Goal: Book appointment/travel/reservation

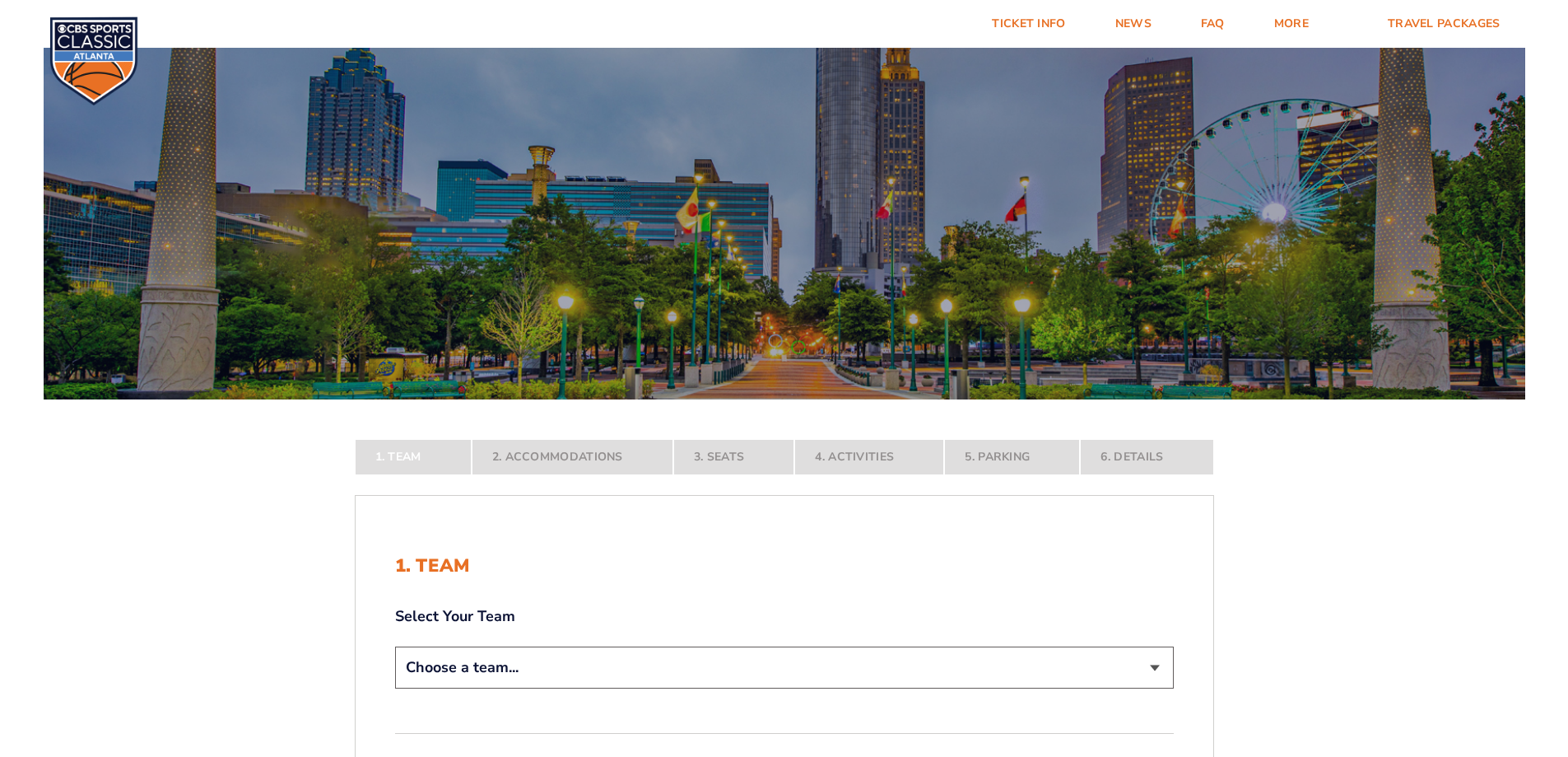
scroll to position [412, 0]
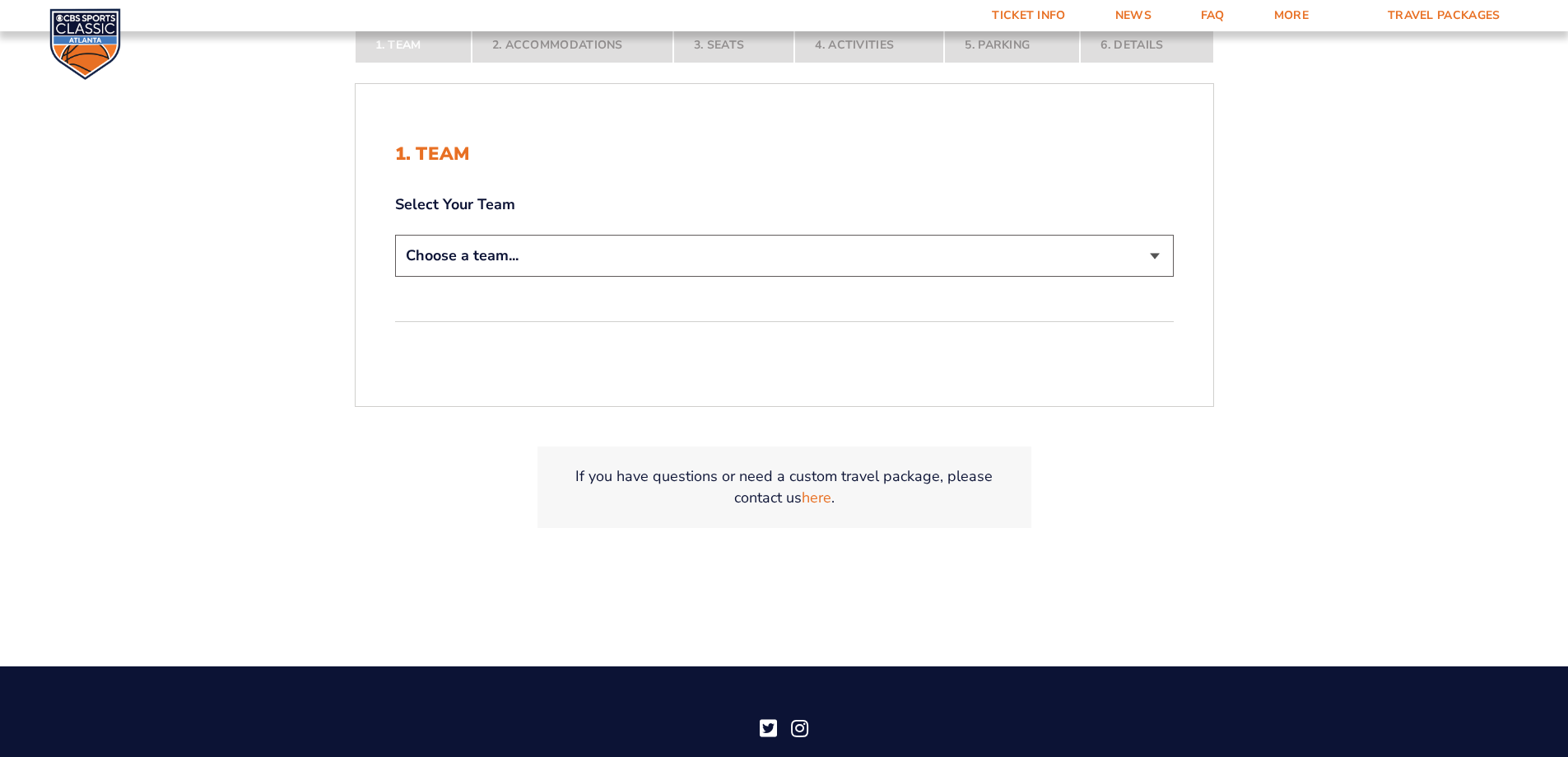
click at [567, 270] on select "Choose a team... [US_STATE] Wildcats [US_STATE] State Buckeyes [US_STATE] Tar H…" at bounding box center [784, 255] width 779 height 42
select select "12956"
click at [395, 234] on select "Choose a team... [US_STATE] Wildcats [US_STATE] State Buckeyes [US_STATE] Tar H…" at bounding box center [784, 255] width 779 height 42
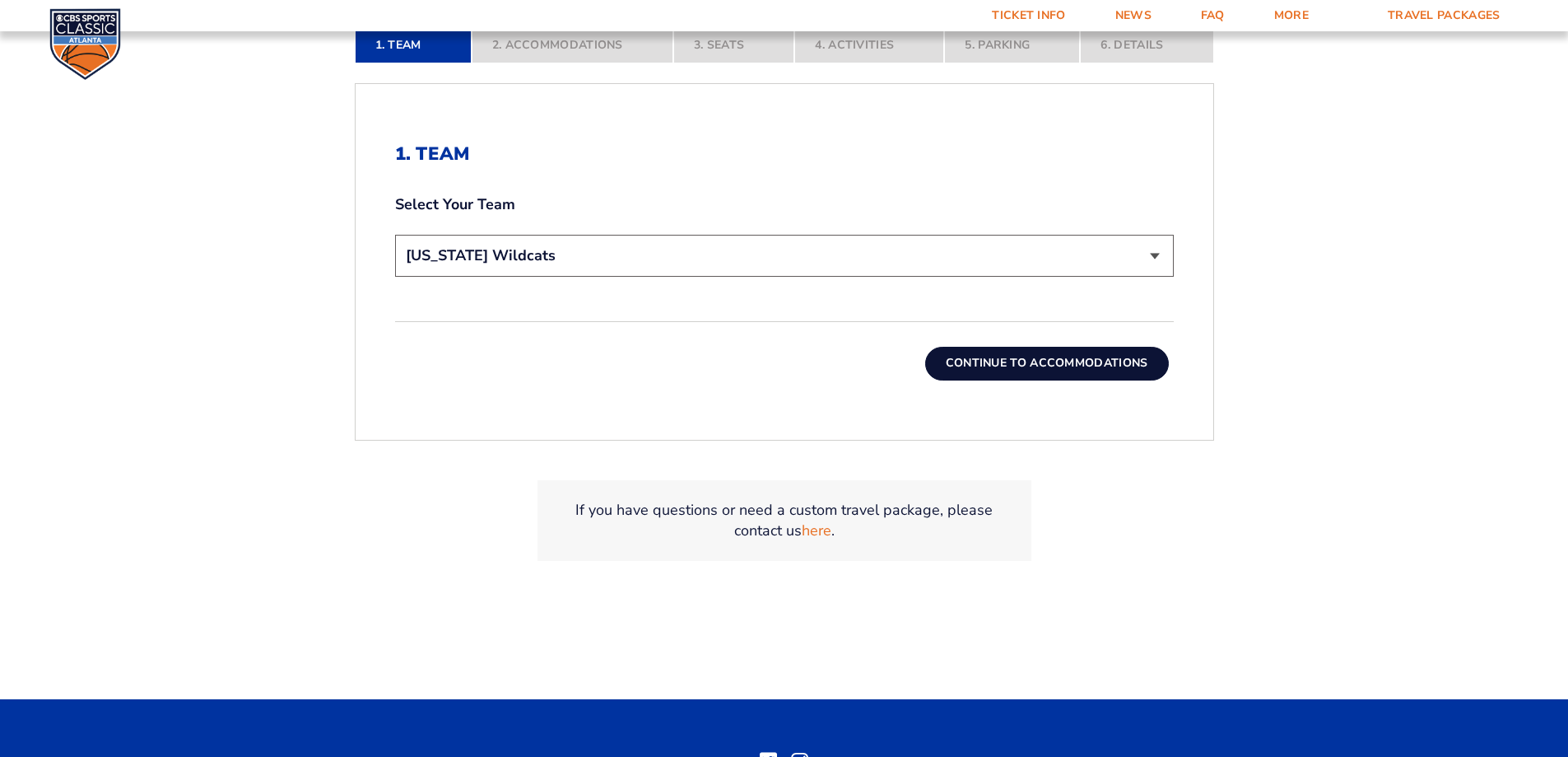
click at [947, 375] on button "Continue To Accommodations" at bounding box center [1047, 364] width 244 height 33
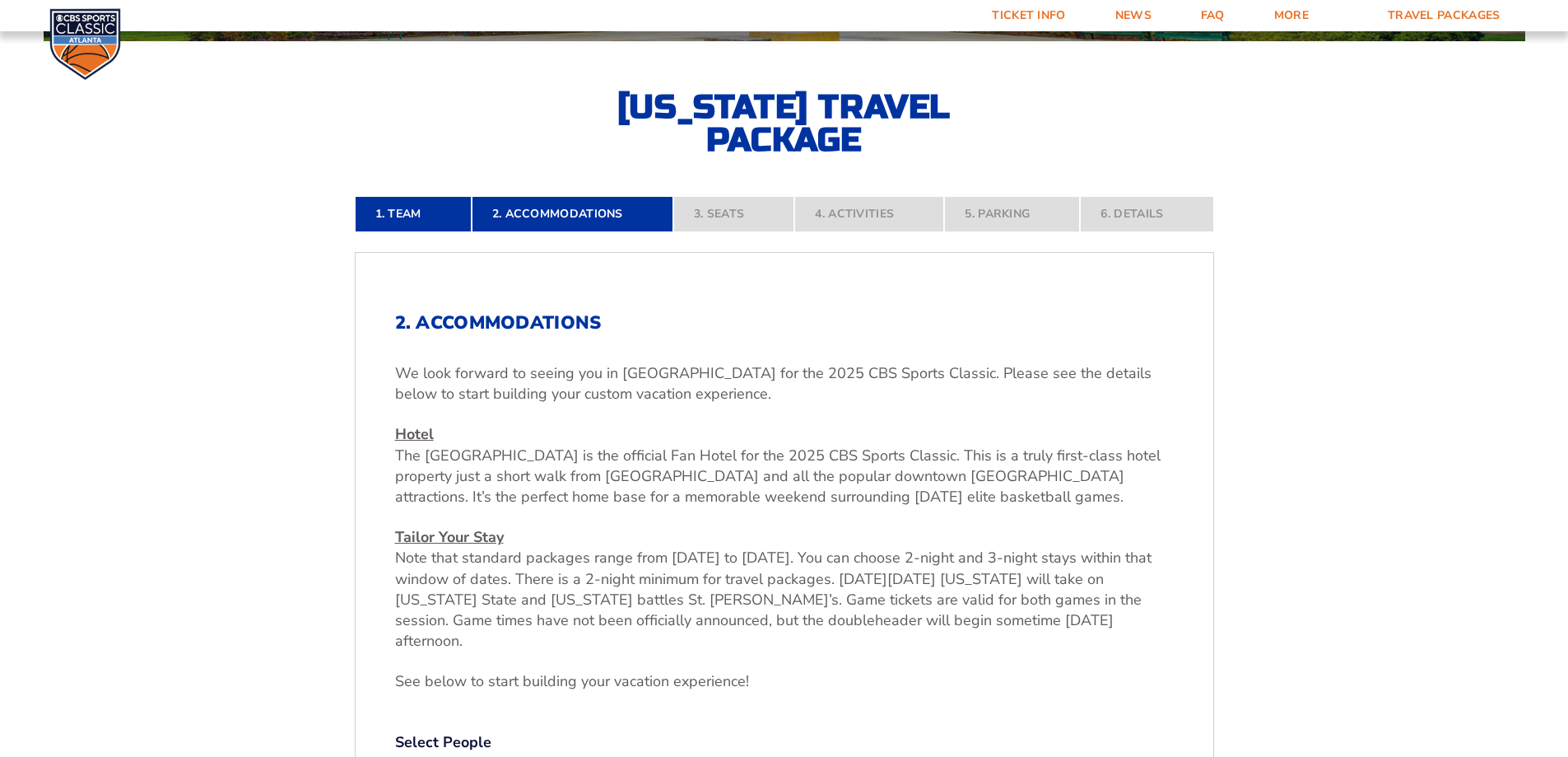
scroll to position [687, 0]
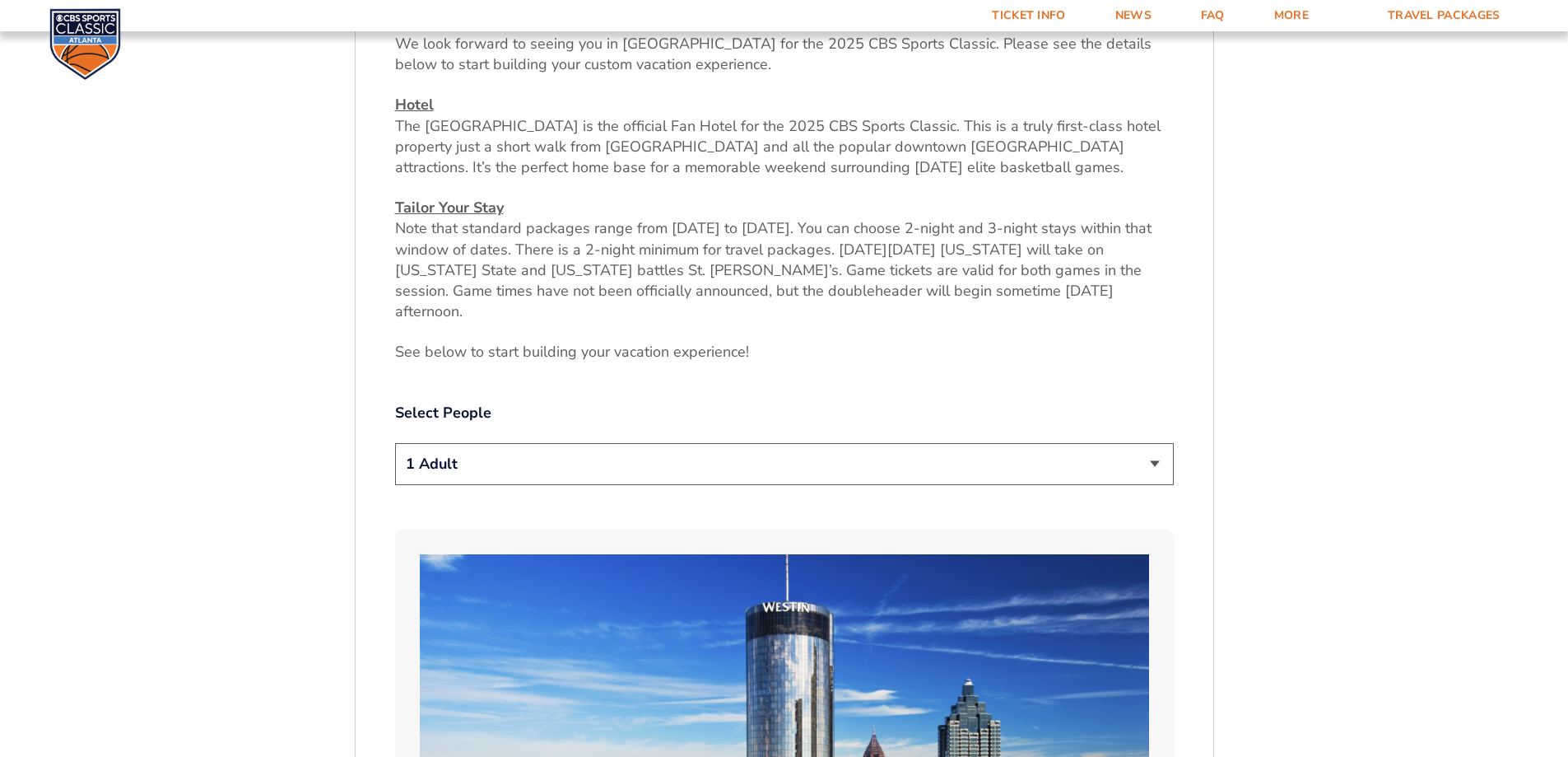
click at [580, 443] on select "1 Adult 2 Adults 3 Adults 4 Adults 2 Adults + 1 Child 2 Adults + 2 Children 2 A…" at bounding box center [784, 464] width 779 height 42
click at [395, 443] on select "1 Adult 2 Adults 3 Adults 4 Adults 2 Adults + 1 Child 2 Adults + 2 Children 2 A…" at bounding box center [784, 464] width 779 height 42
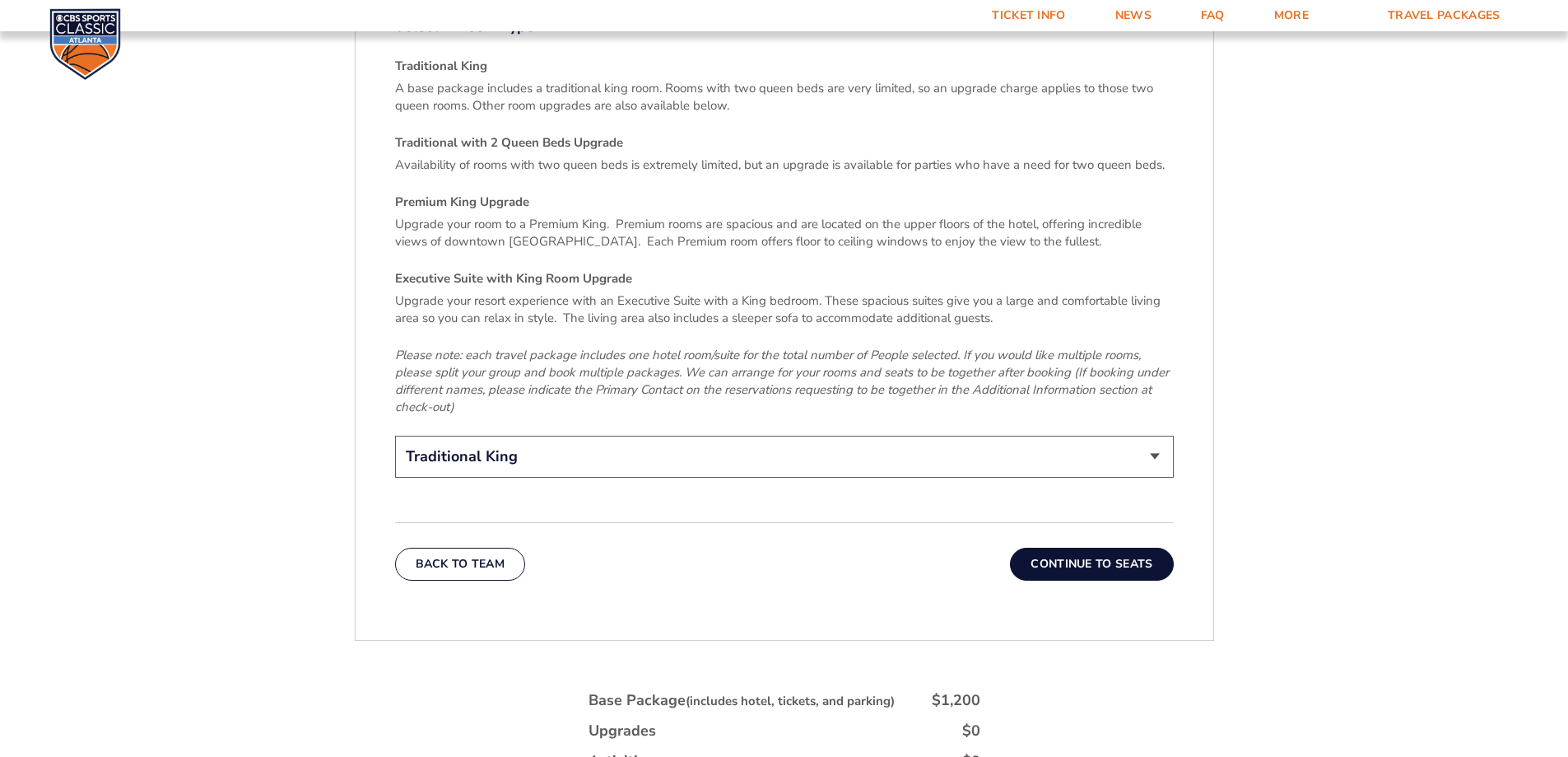
click at [1096, 548] on button "Continue To Seats" at bounding box center [1092, 565] width 163 height 33
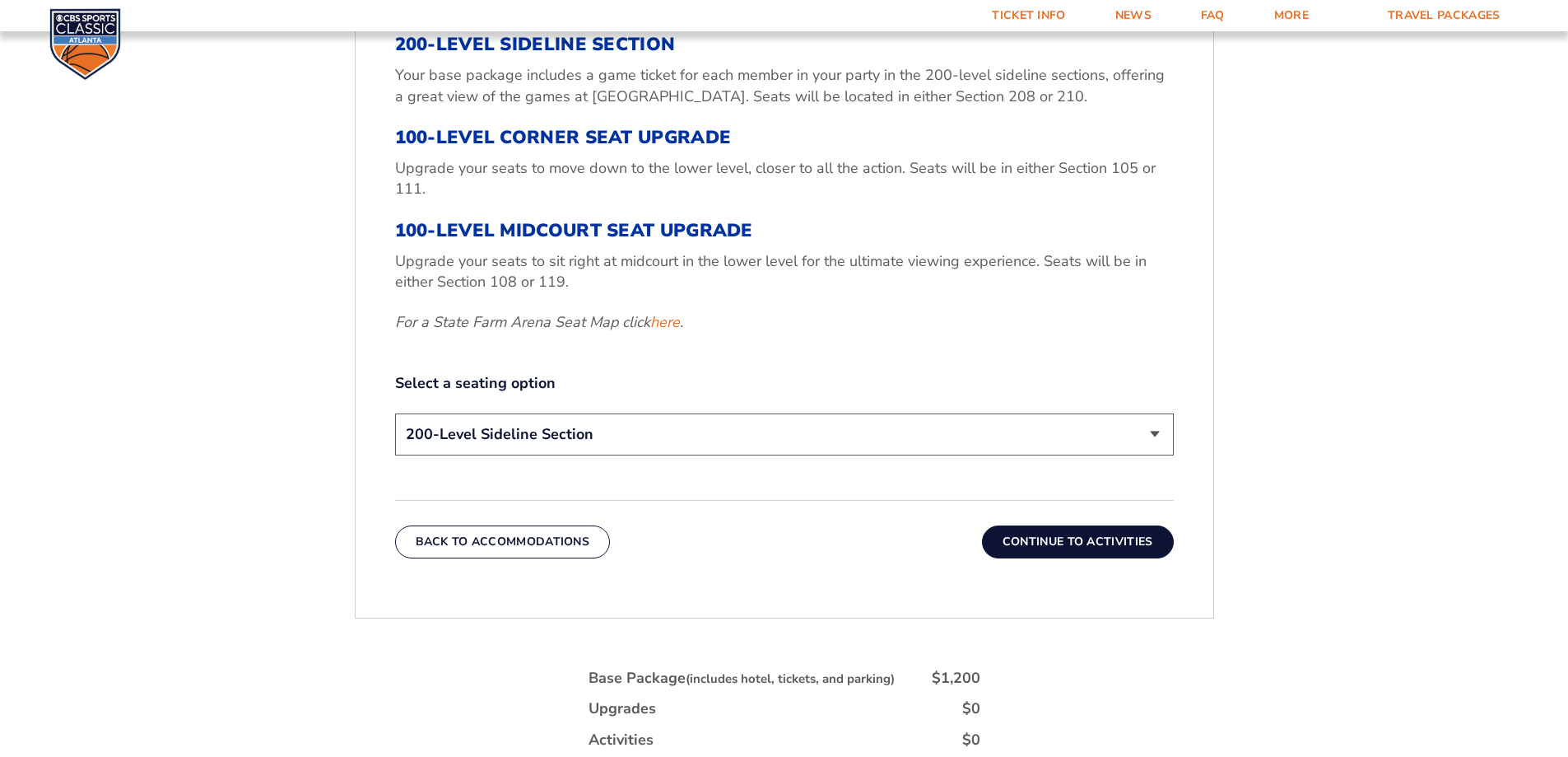
click at [612, 439] on select "200-Level Sideline Section 100-Level Corner Seat Upgrade (+$120 per person) 100…" at bounding box center [784, 434] width 779 height 42
click at [395, 414] on select "200-Level Sideline Section 100-Level Corner Seat Upgrade (+$120 per person) 100…" at bounding box center [784, 434] width 779 height 42
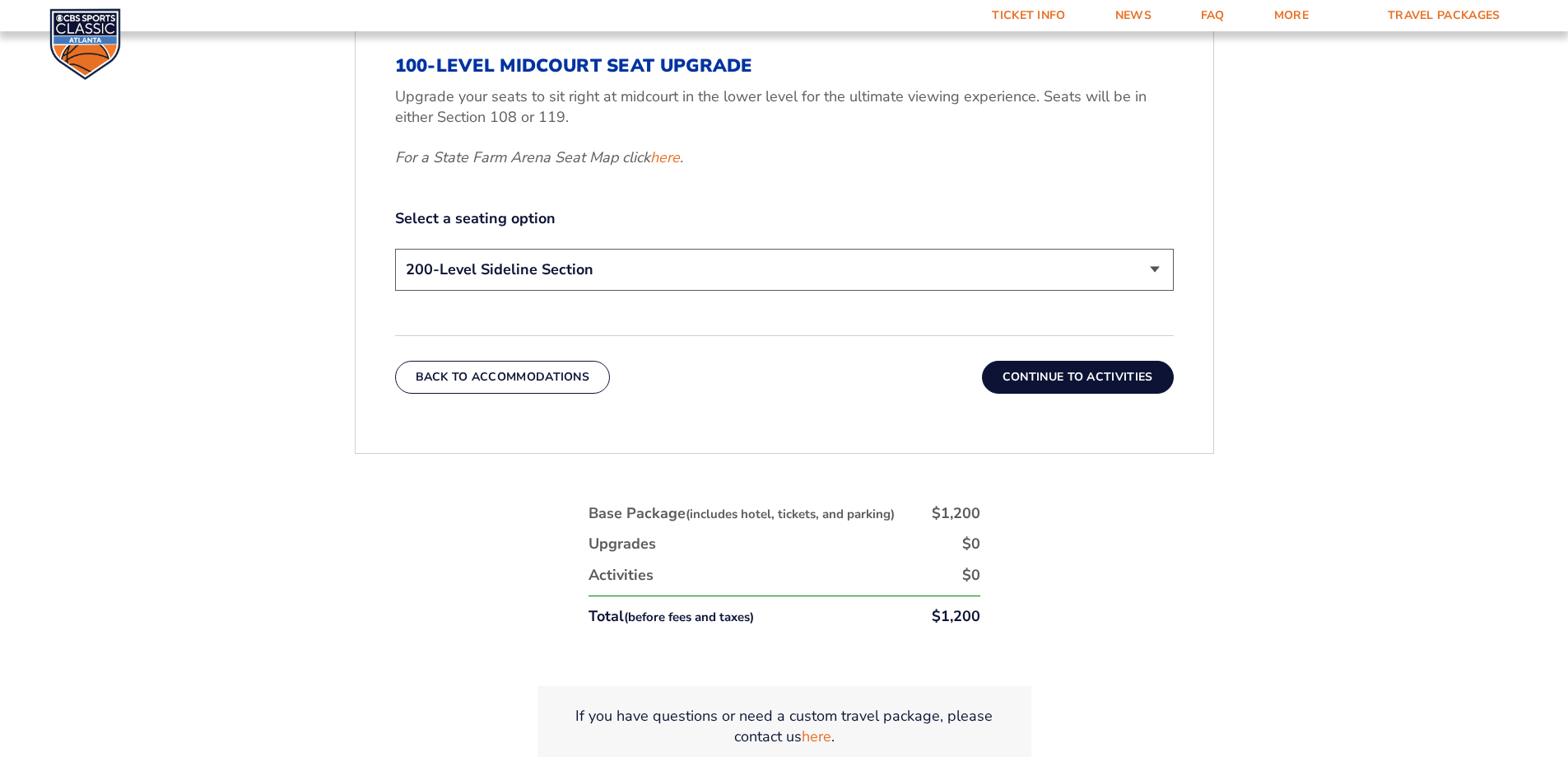
scroll to position [770, 0]
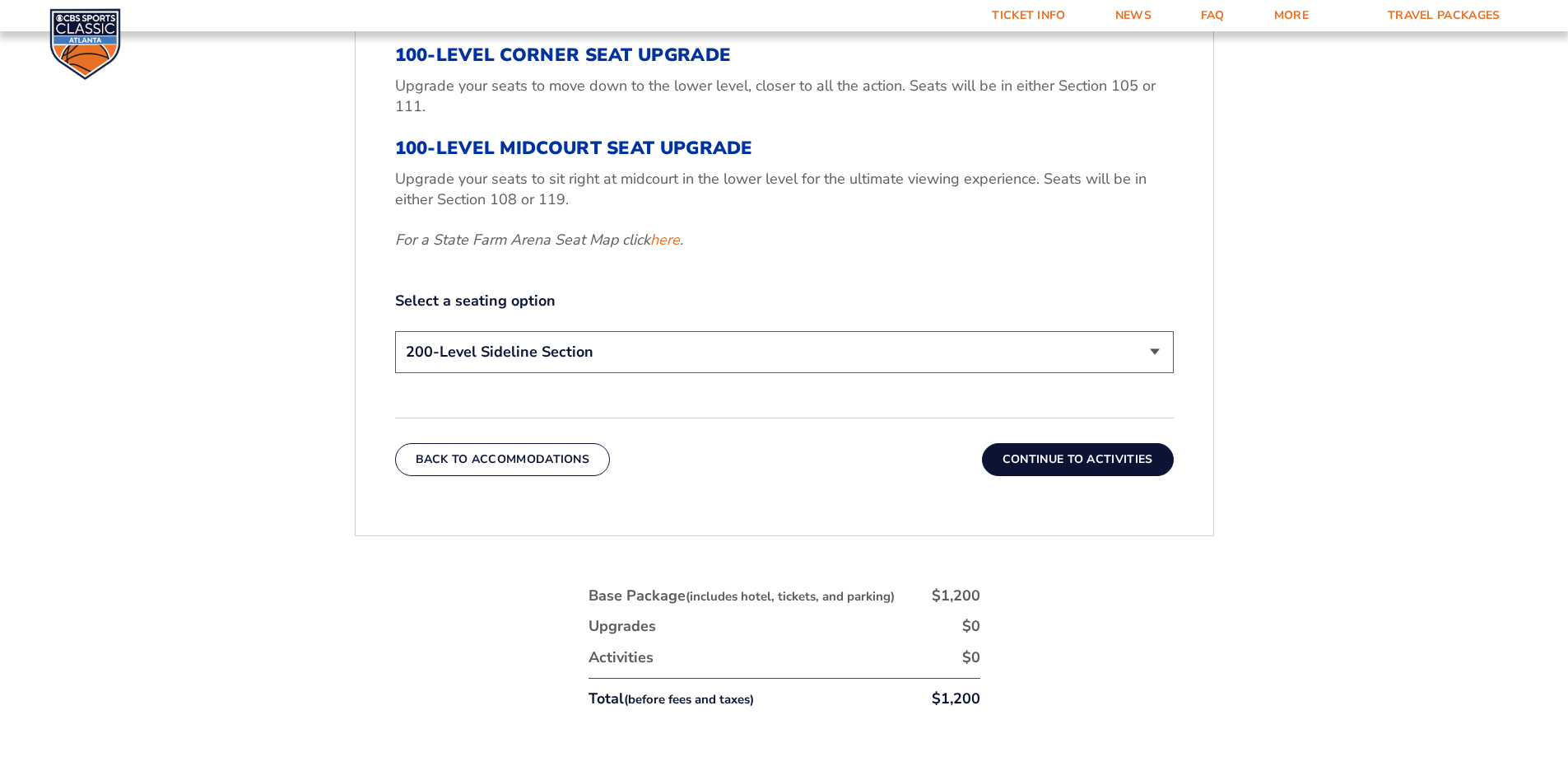
click at [1010, 480] on div "3. Seats 200-Level Sideline Section Your base package includes a game ticket fo…" at bounding box center [784, 188] width 858 height 655
click at [1010, 469] on button "Continue To Activities" at bounding box center [1078, 460] width 192 height 33
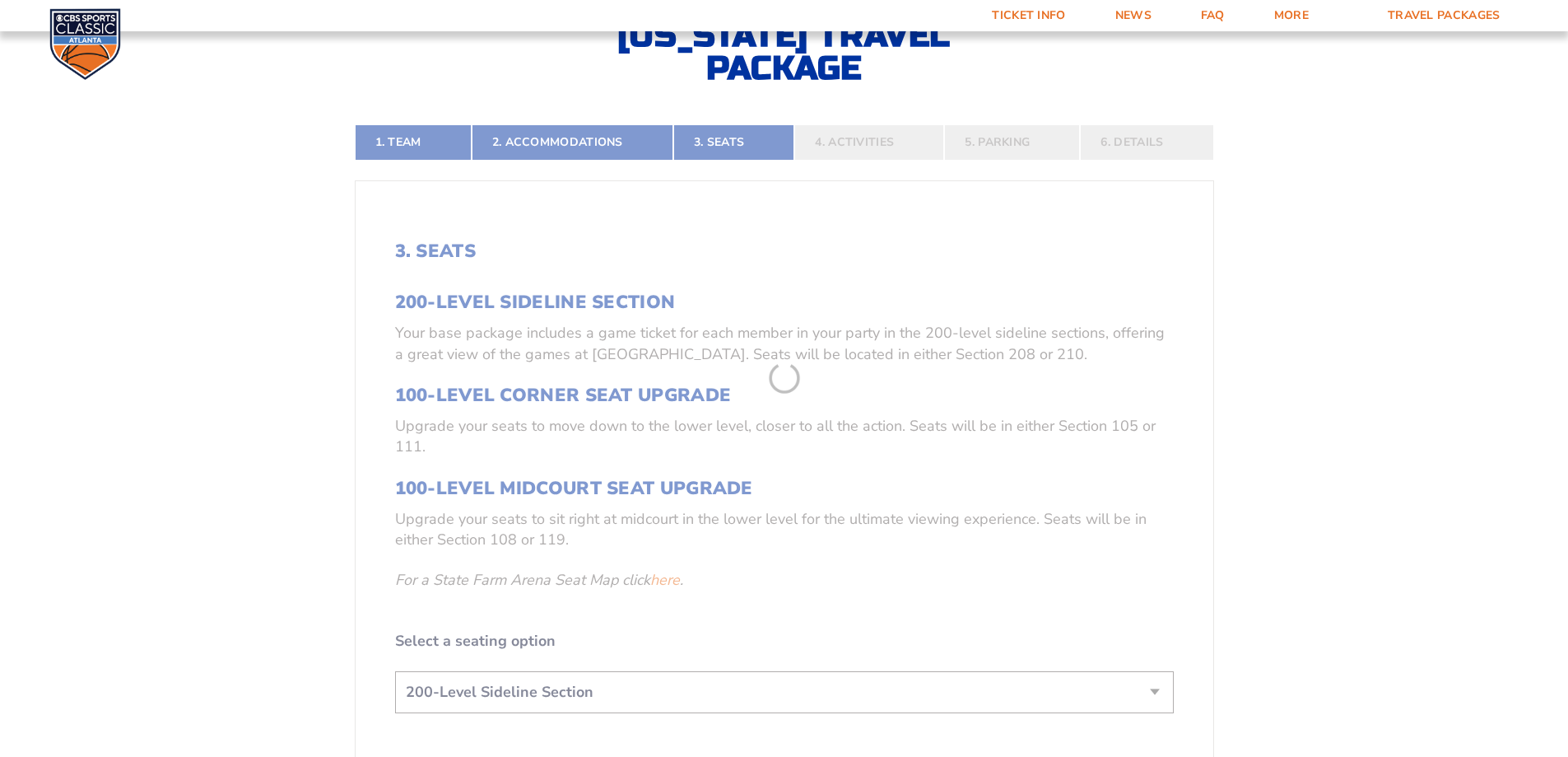
scroll to position [358, 0]
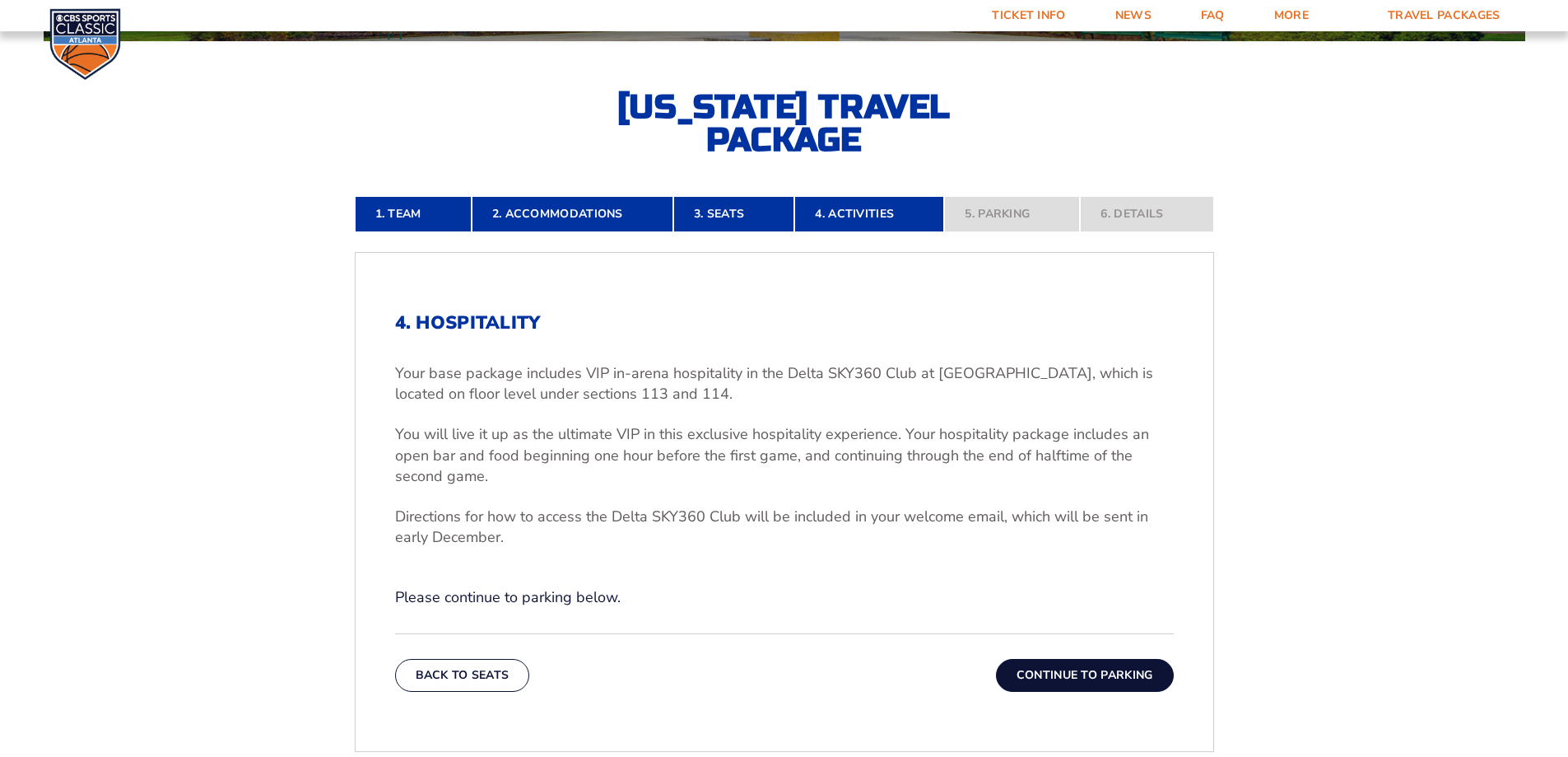
click at [1073, 680] on button "Continue To Parking" at bounding box center [1084, 676] width 177 height 33
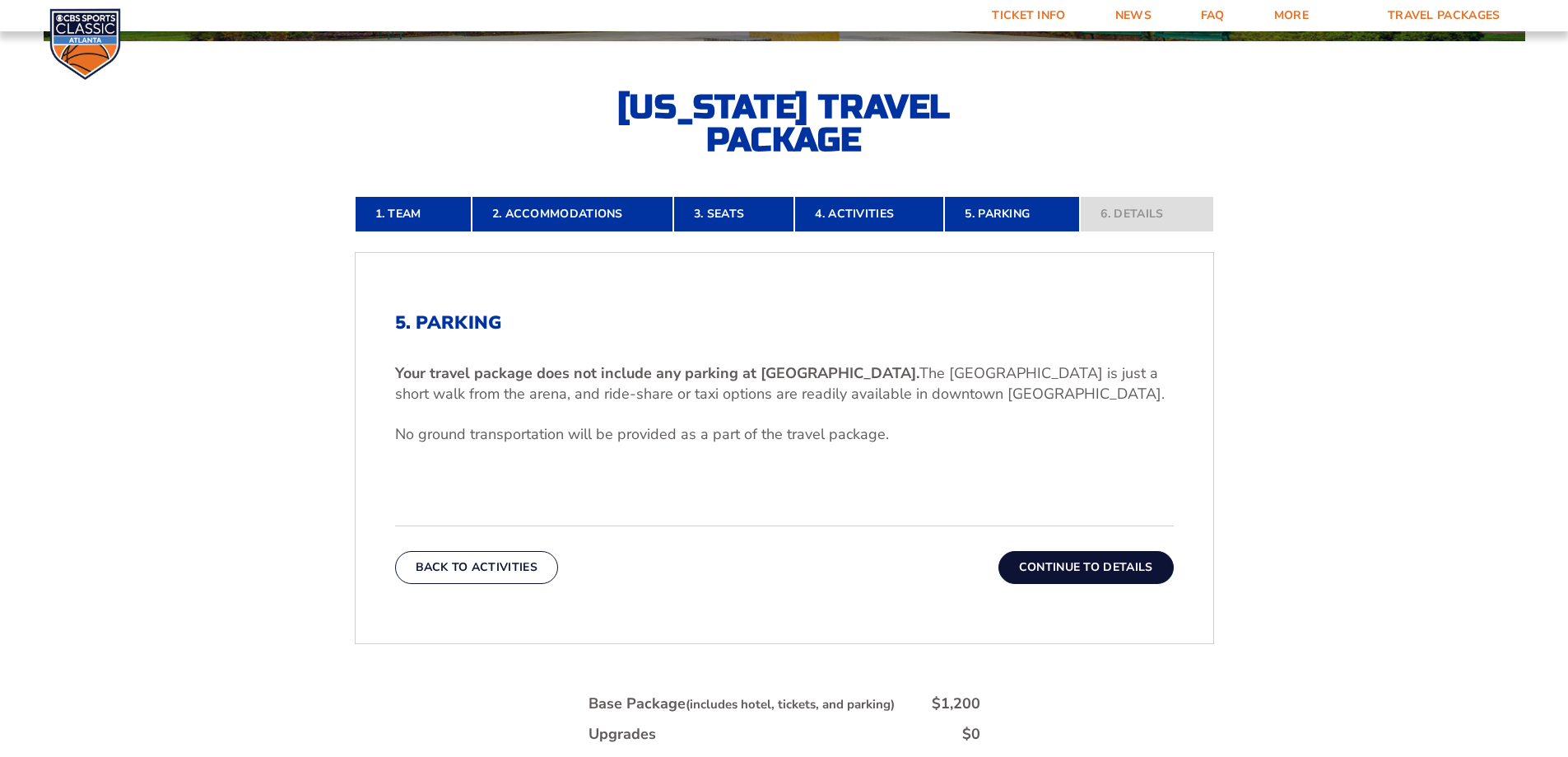
click at [1108, 568] on button "Continue To Details" at bounding box center [1086, 568] width 175 height 33
